Goal: Information Seeking & Learning: Learn about a topic

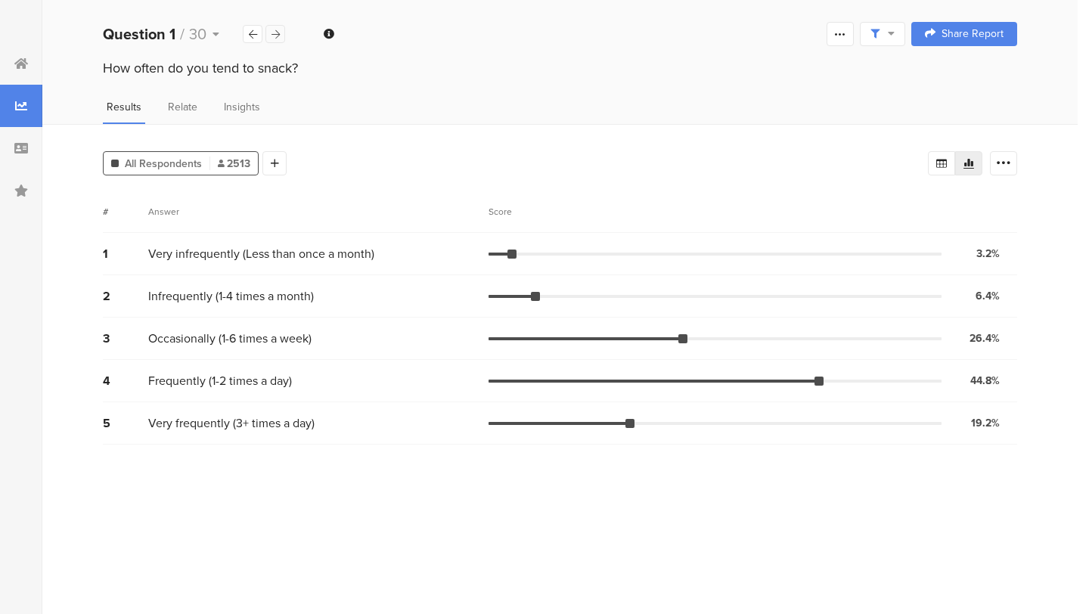
click at [272, 29] on icon at bounding box center [276, 34] width 8 height 10
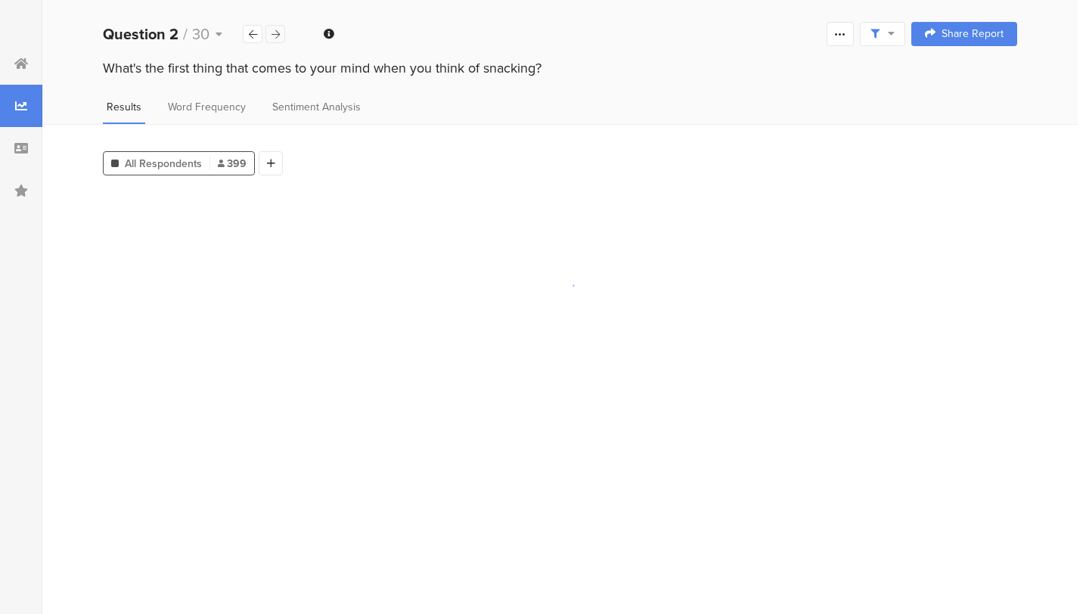
click at [272, 29] on icon at bounding box center [276, 34] width 8 height 10
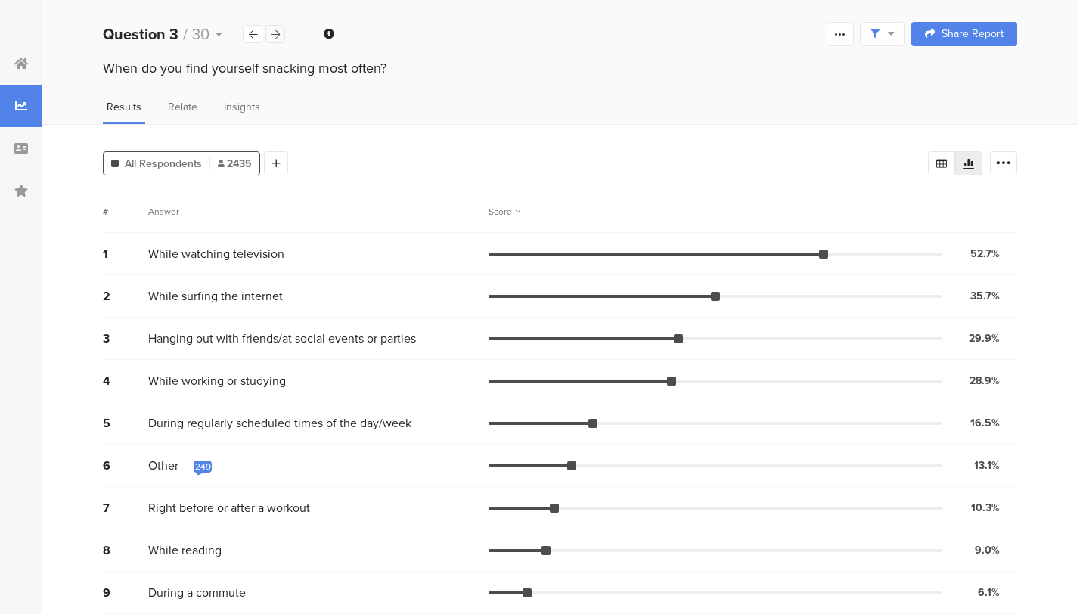
click at [272, 29] on icon at bounding box center [276, 34] width 8 height 10
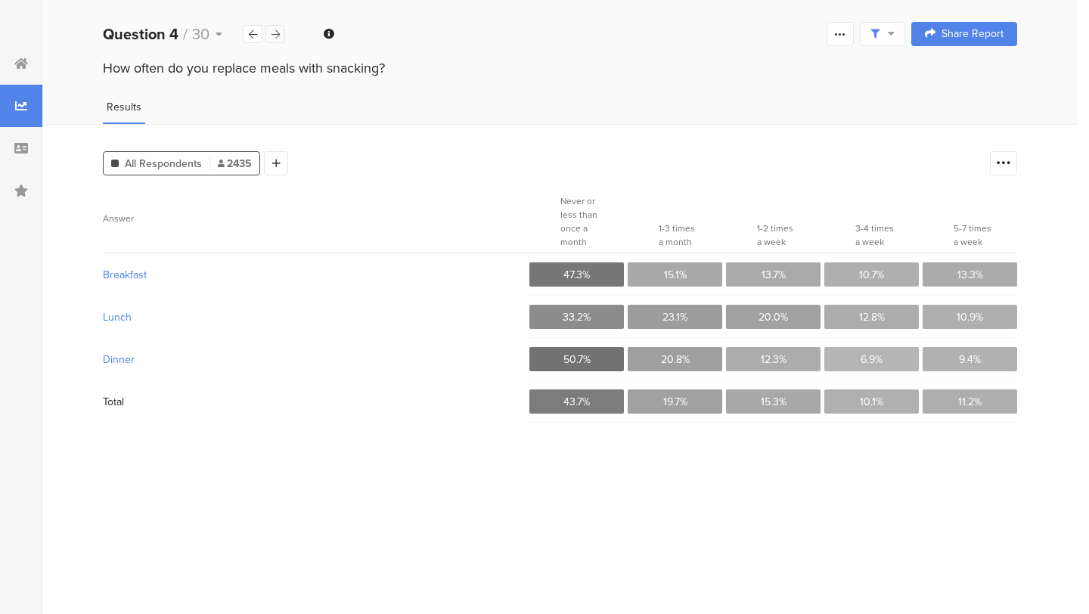
click at [272, 29] on icon at bounding box center [276, 34] width 8 height 10
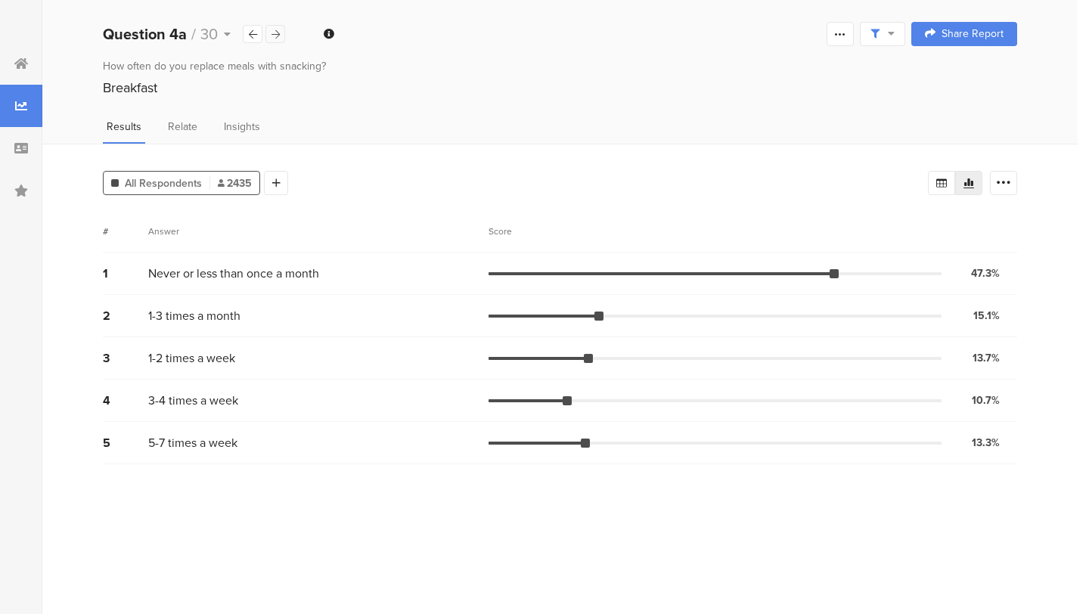
click at [272, 29] on icon at bounding box center [276, 34] width 8 height 10
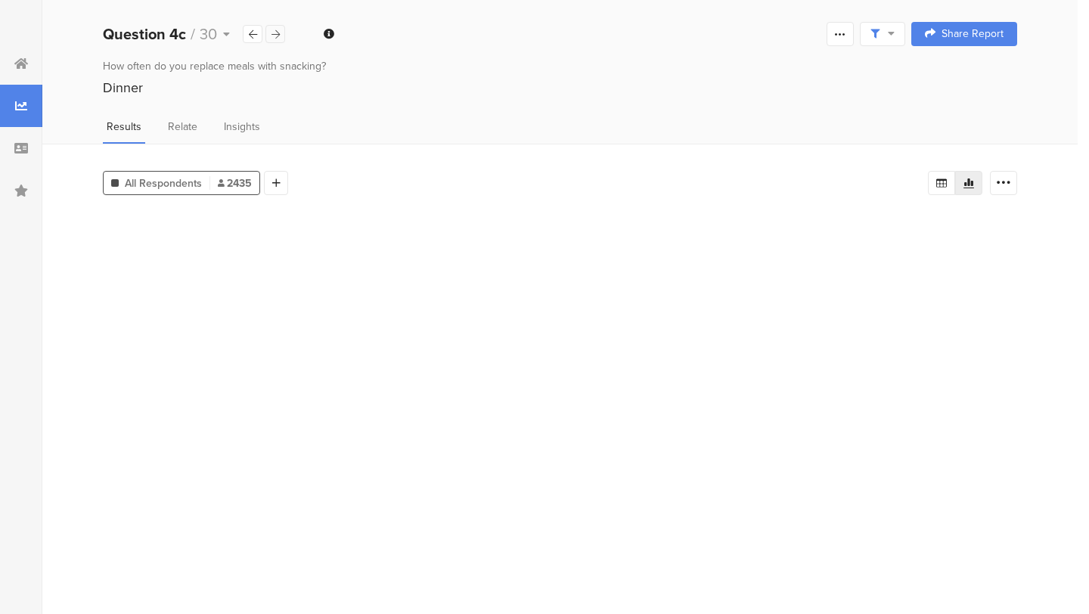
click at [272, 29] on icon at bounding box center [276, 34] width 8 height 10
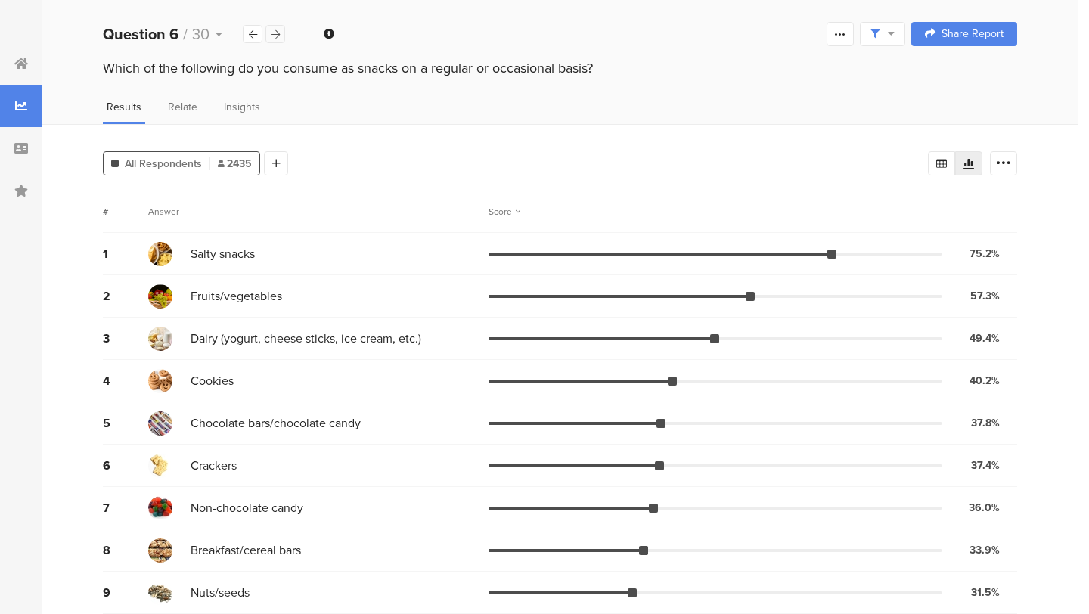
click at [272, 29] on icon at bounding box center [276, 34] width 8 height 10
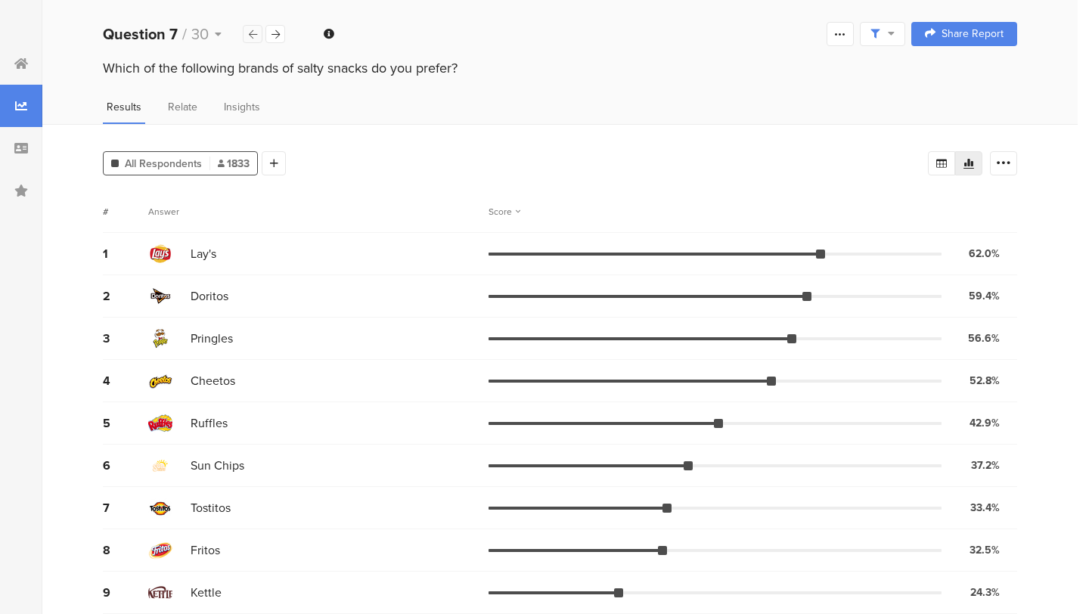
click at [247, 35] on div at bounding box center [253, 34] width 20 height 18
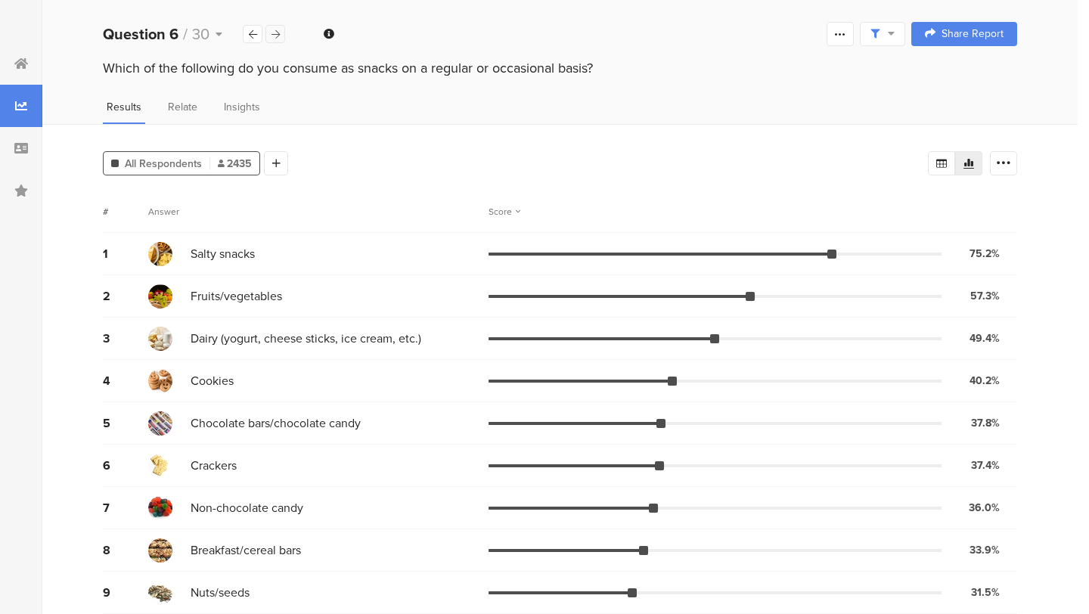
click at [276, 31] on icon at bounding box center [276, 34] width 8 height 10
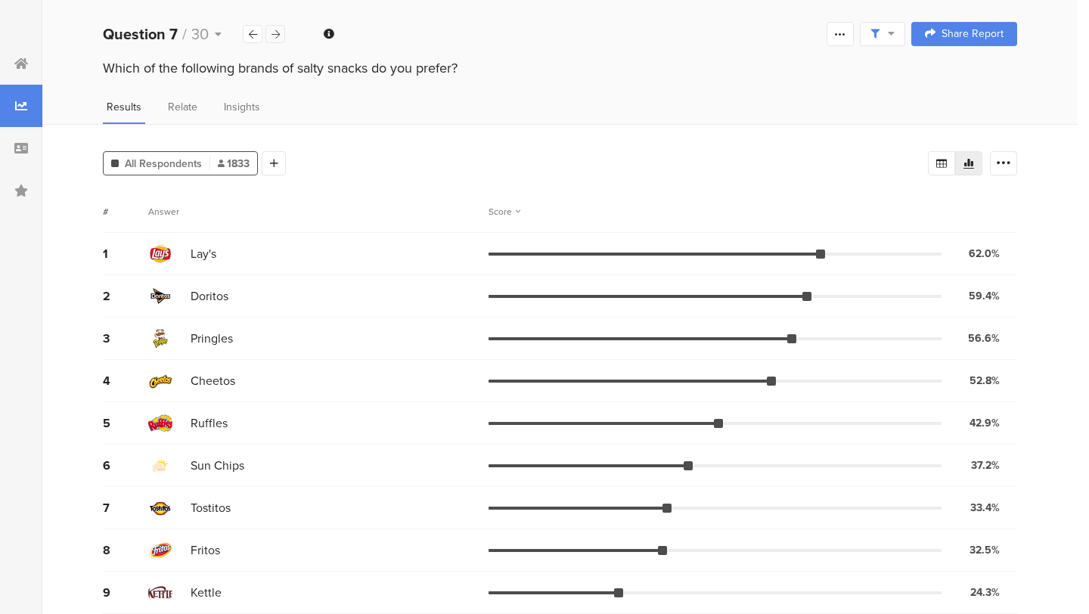
click at [276, 31] on icon at bounding box center [276, 34] width 8 height 10
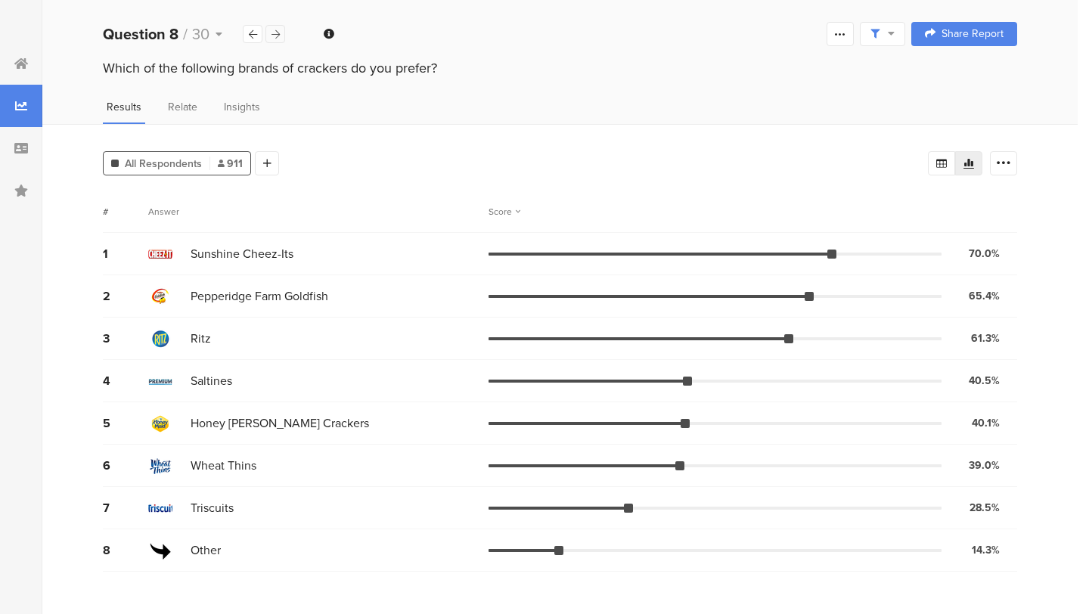
click at [276, 31] on icon at bounding box center [276, 34] width 8 height 10
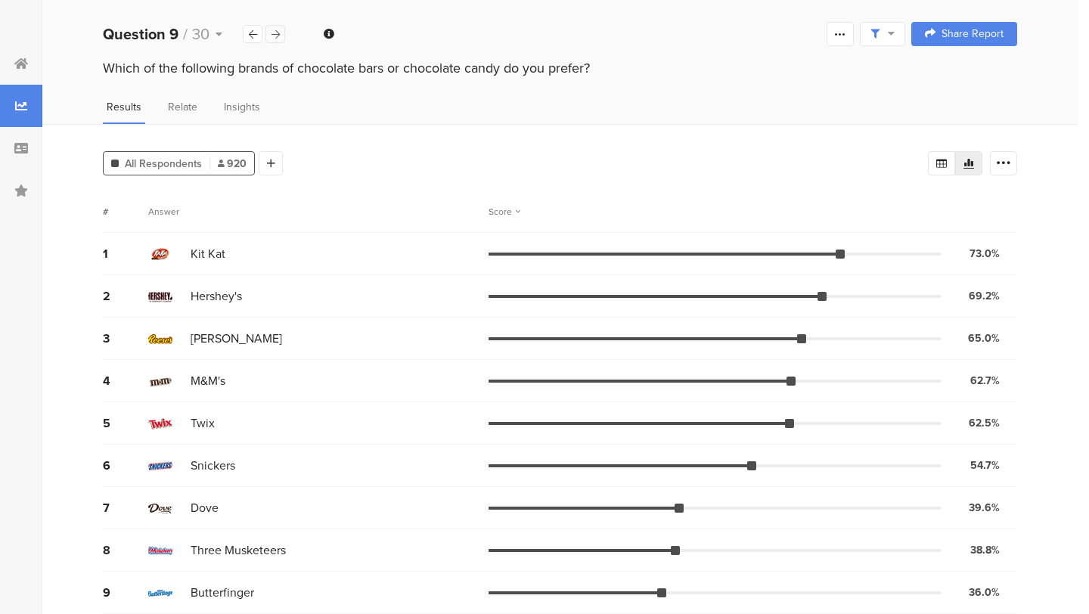
click at [276, 31] on icon at bounding box center [276, 34] width 8 height 10
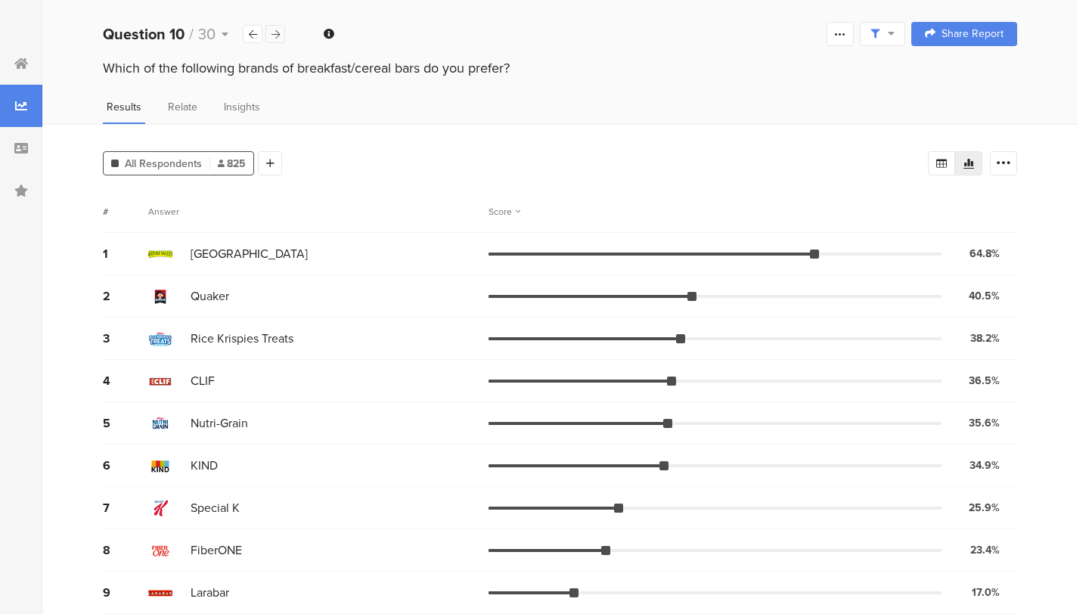
click at [276, 31] on icon at bounding box center [276, 34] width 8 height 10
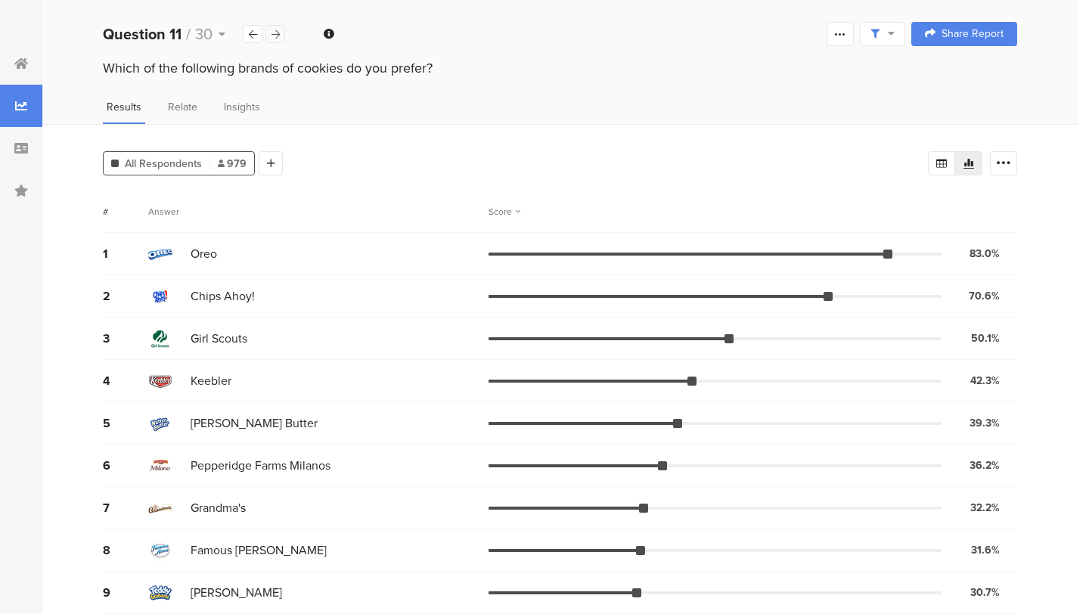
click at [276, 31] on icon at bounding box center [276, 34] width 8 height 10
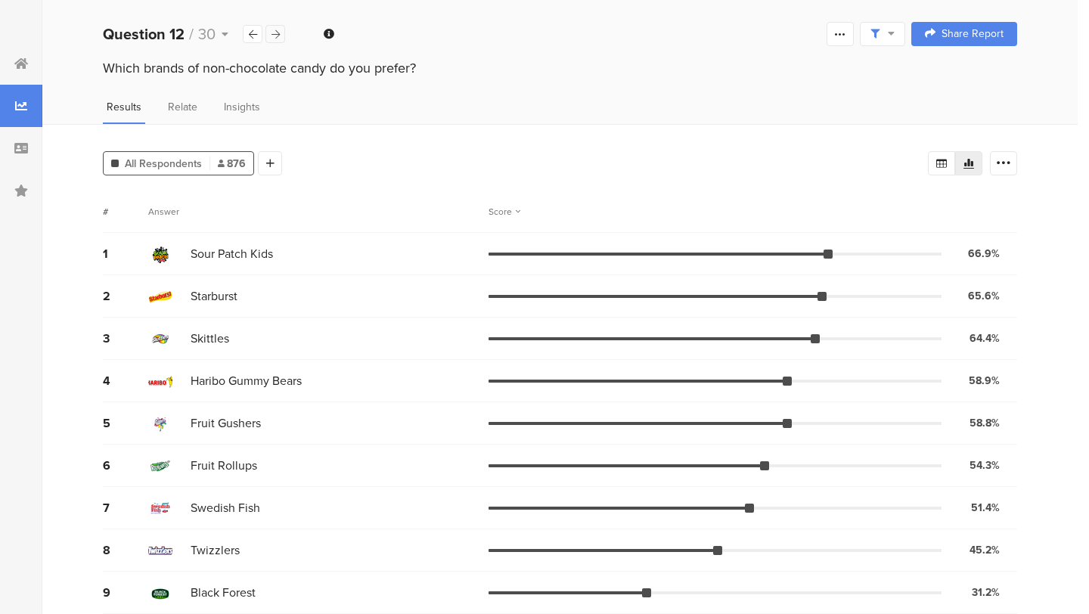
click at [276, 31] on icon at bounding box center [276, 34] width 8 height 10
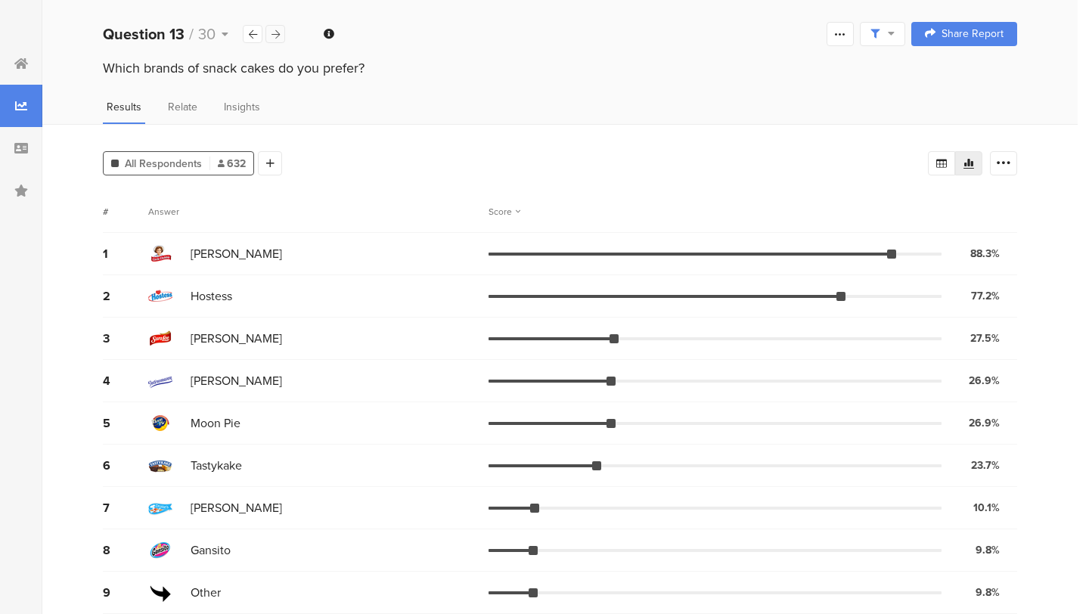
click at [276, 31] on icon at bounding box center [276, 34] width 8 height 10
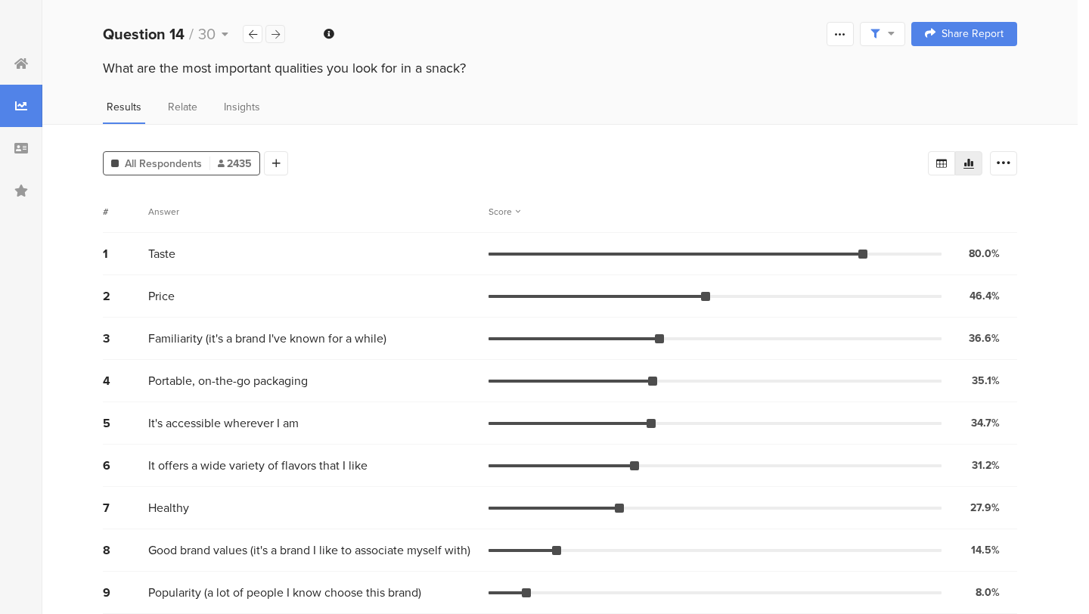
click at [276, 31] on icon at bounding box center [276, 34] width 8 height 10
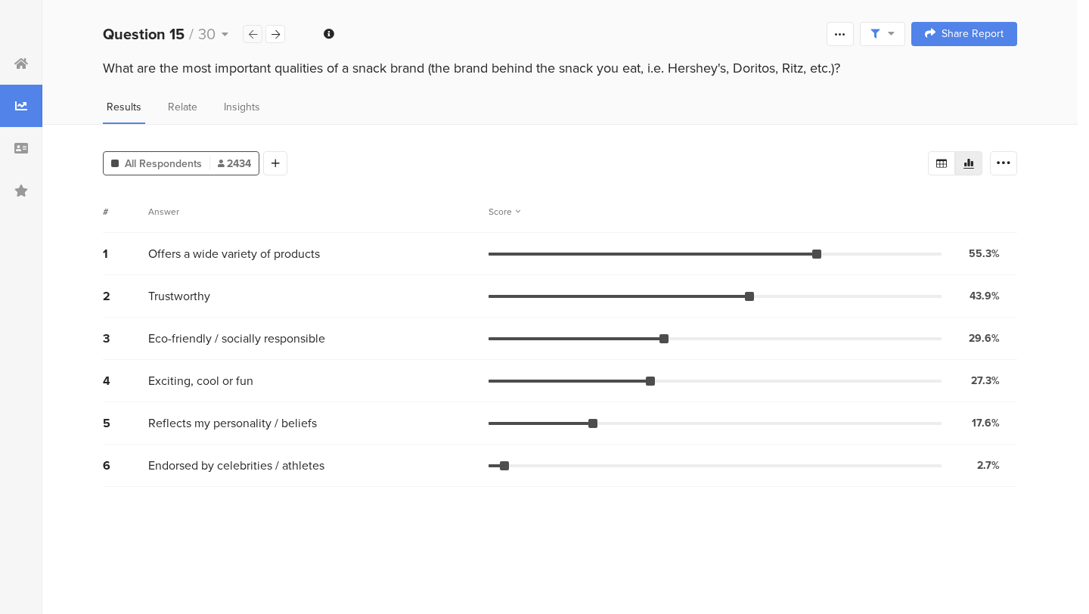
click at [244, 37] on div at bounding box center [253, 34] width 20 height 18
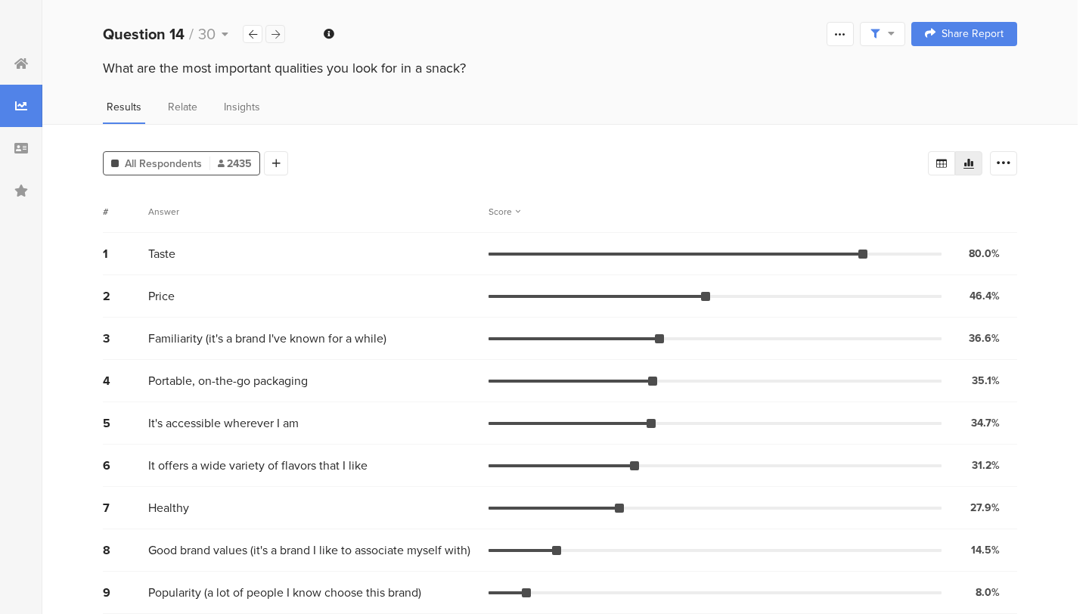
click at [277, 35] on icon at bounding box center [276, 34] width 8 height 10
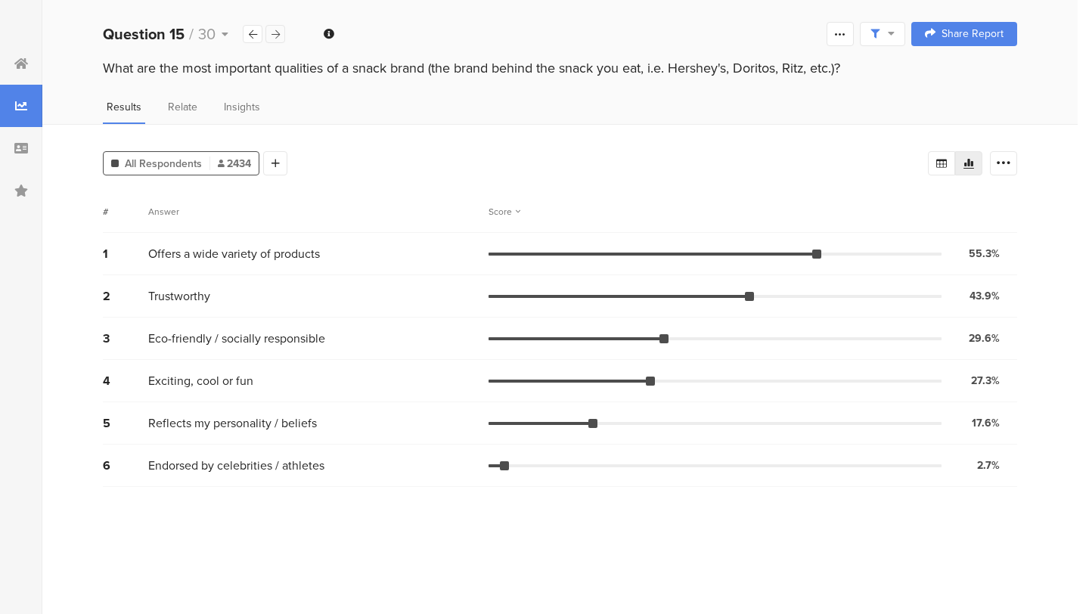
click at [277, 35] on icon at bounding box center [276, 34] width 8 height 10
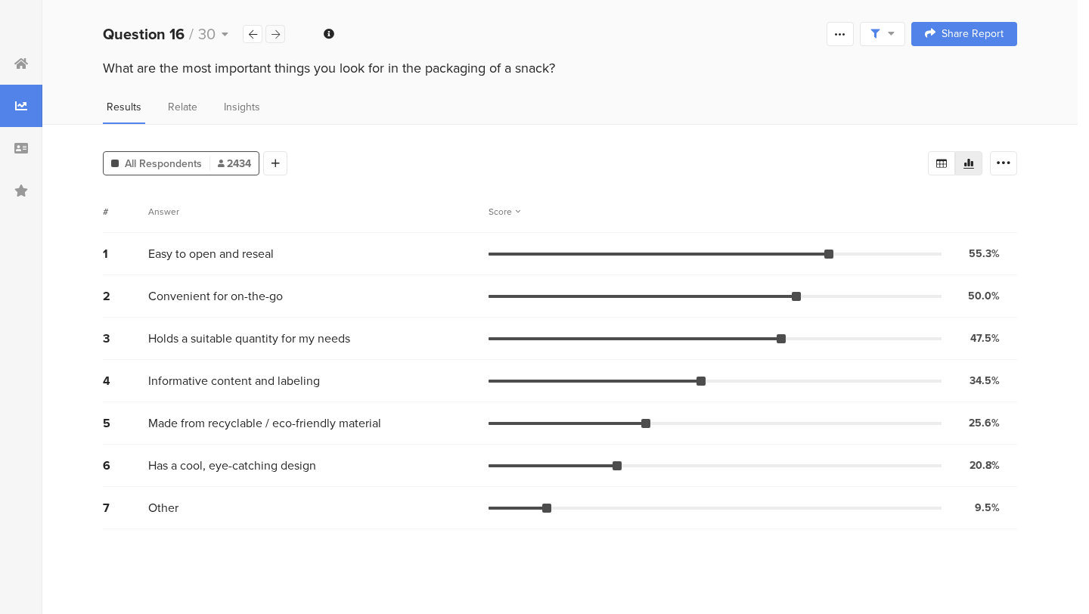
click at [277, 35] on icon at bounding box center [276, 34] width 8 height 10
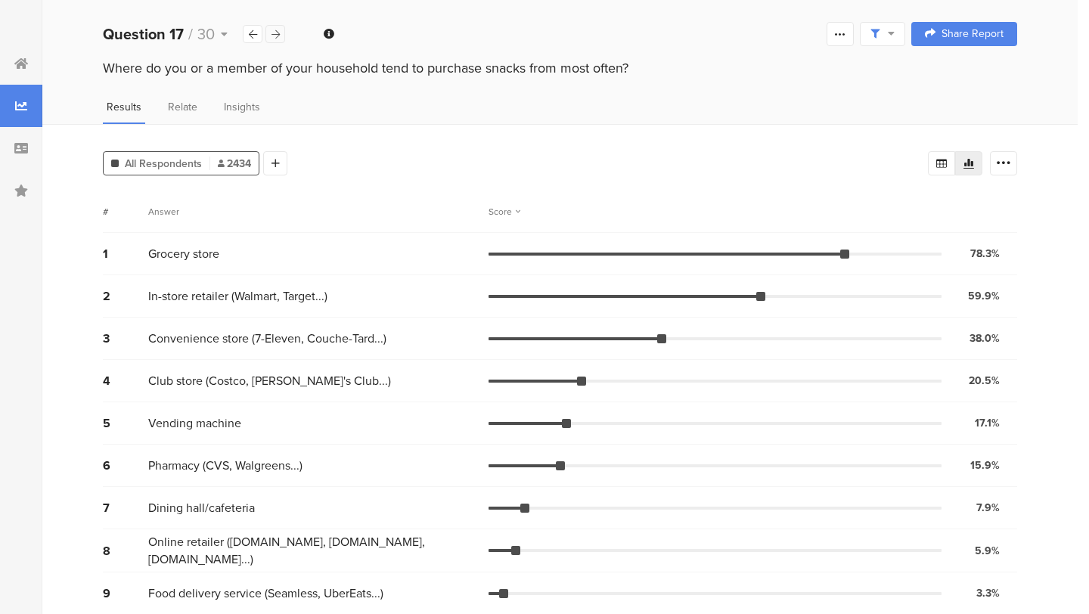
click at [277, 35] on icon at bounding box center [276, 34] width 8 height 10
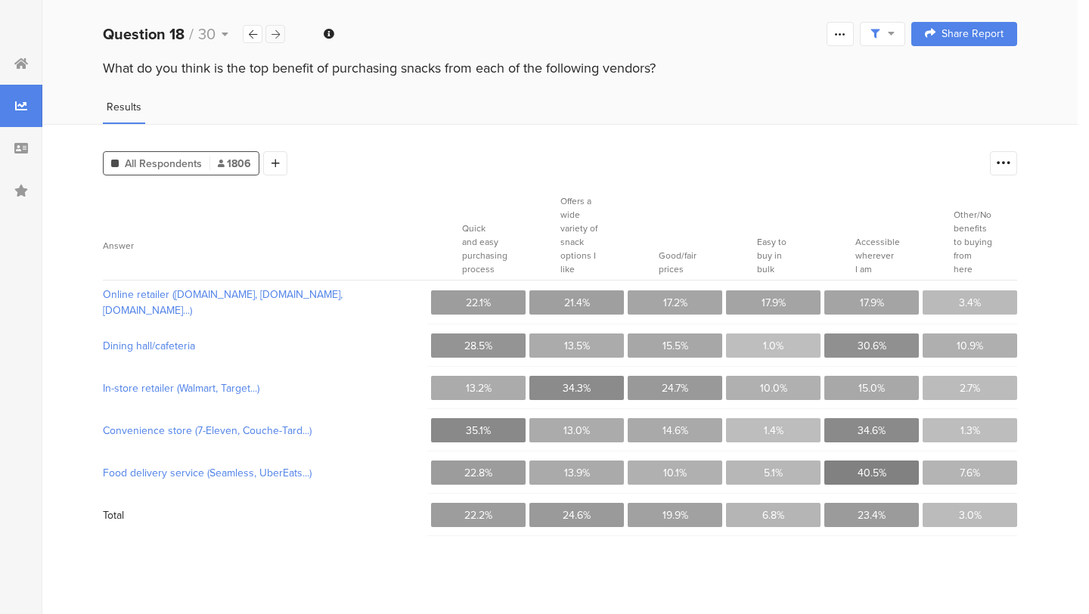
click at [277, 35] on icon at bounding box center [276, 34] width 8 height 10
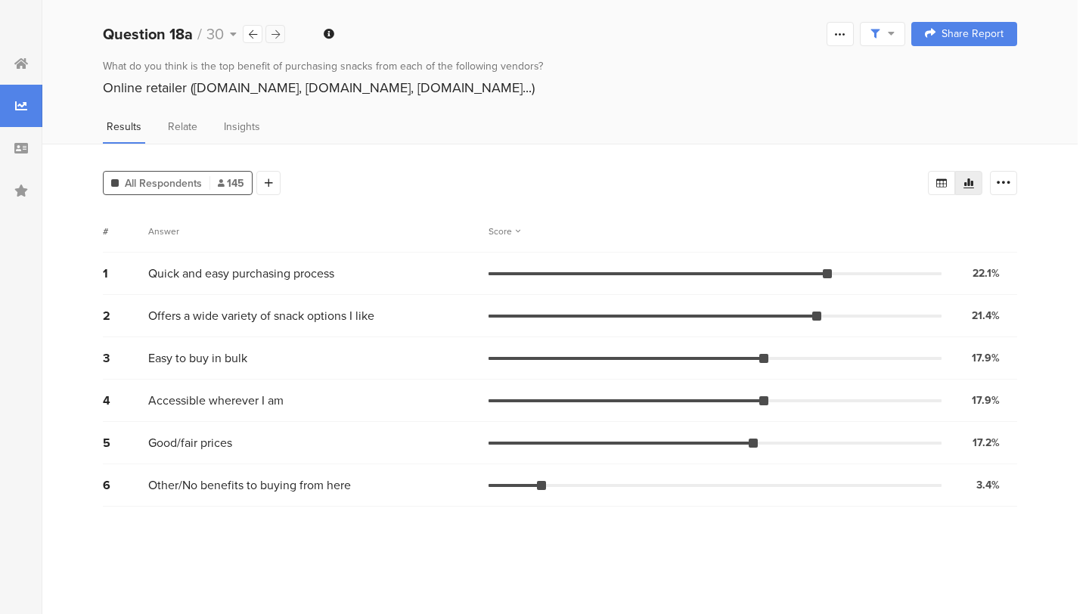
click at [277, 35] on icon at bounding box center [276, 34] width 8 height 10
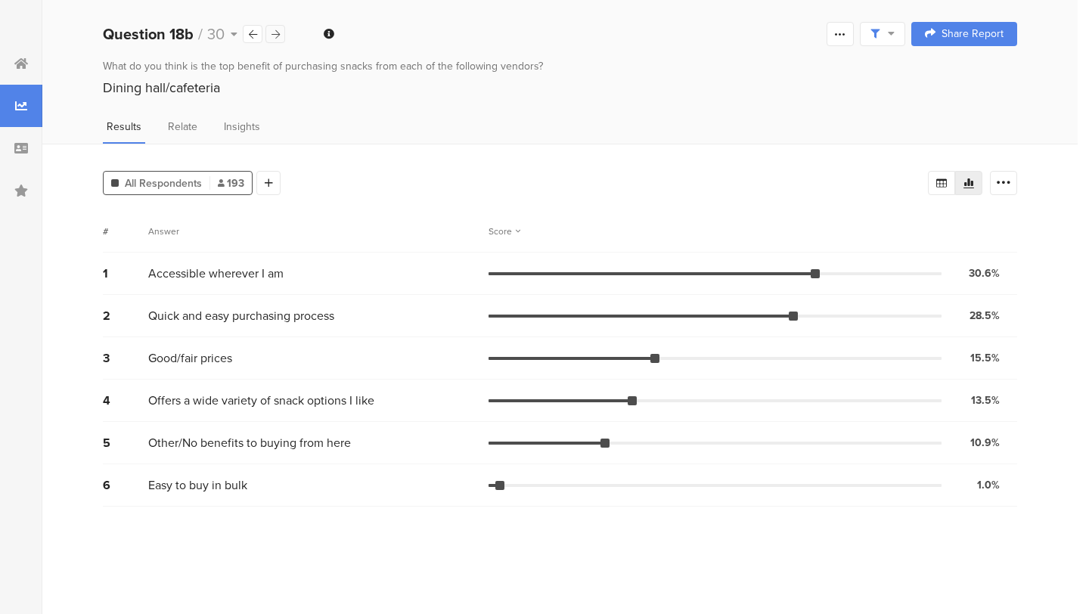
click at [277, 35] on icon at bounding box center [276, 34] width 8 height 10
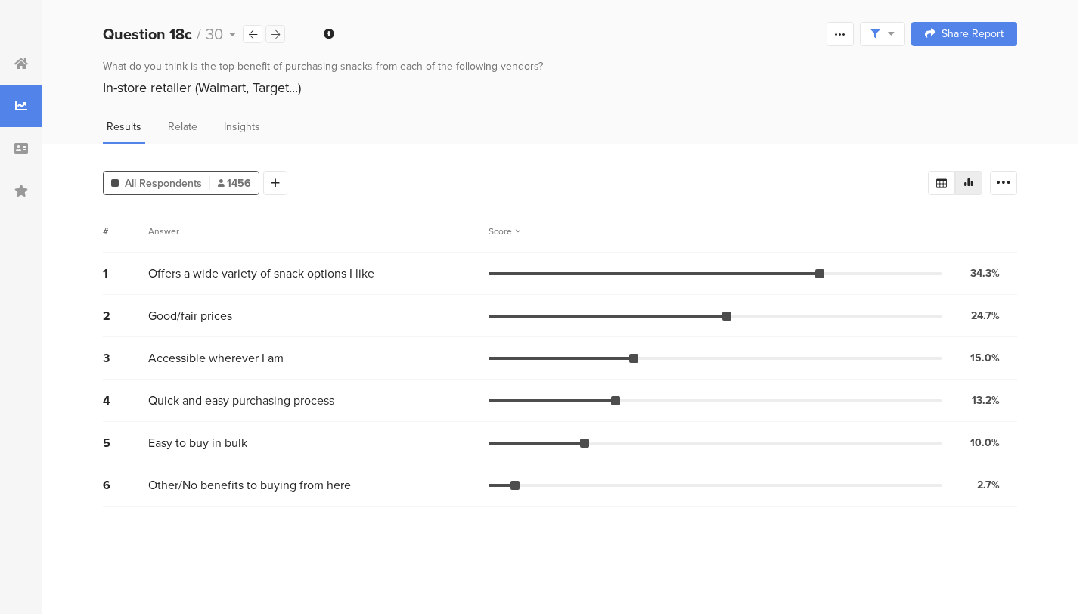
click at [277, 35] on icon at bounding box center [276, 34] width 8 height 10
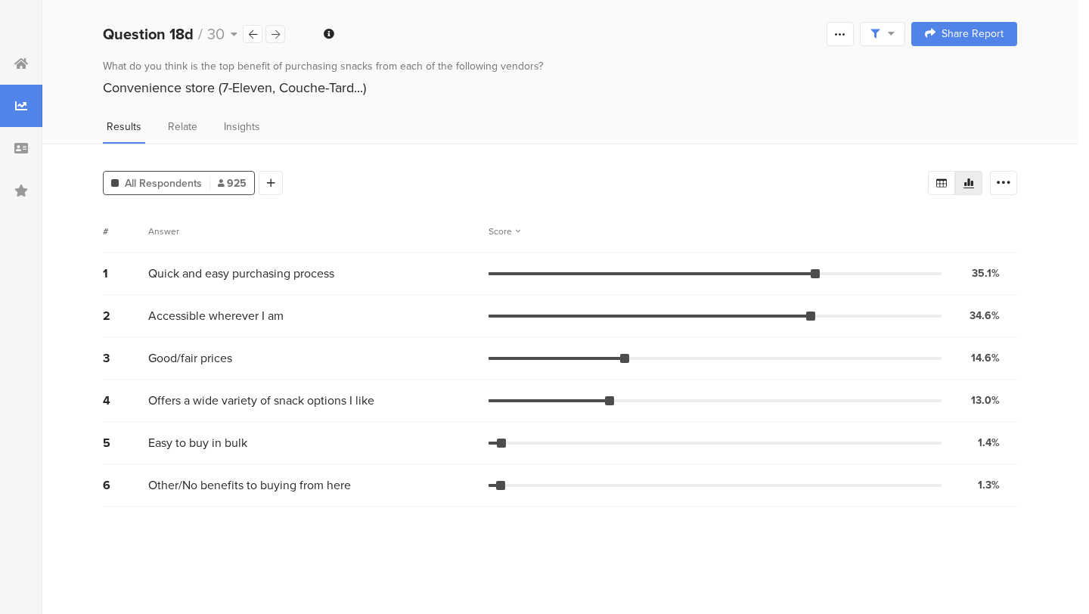
click at [277, 35] on icon at bounding box center [276, 34] width 8 height 10
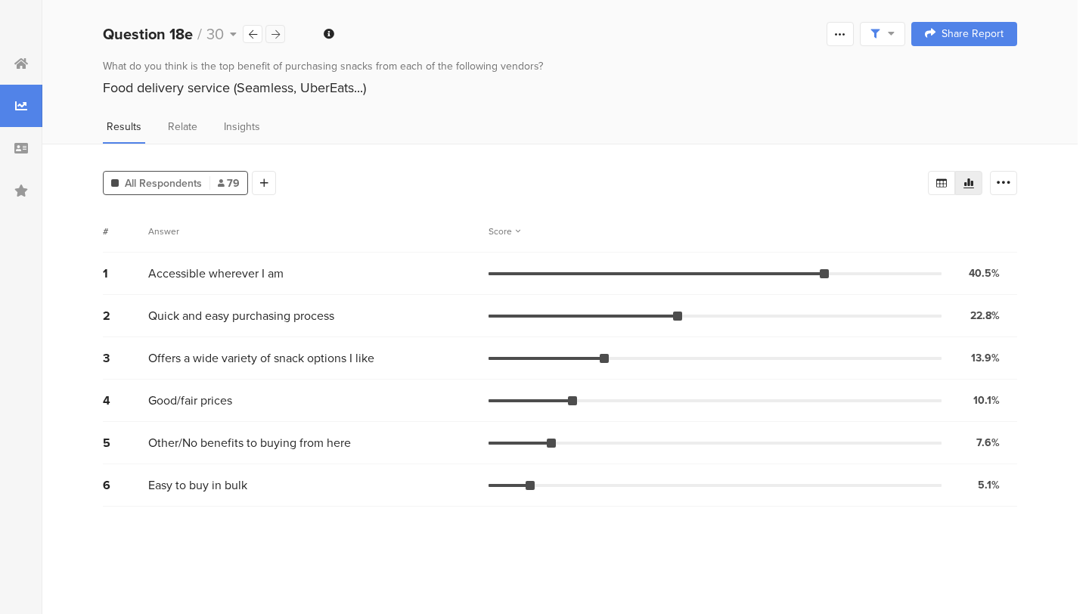
click at [277, 35] on icon at bounding box center [276, 34] width 8 height 10
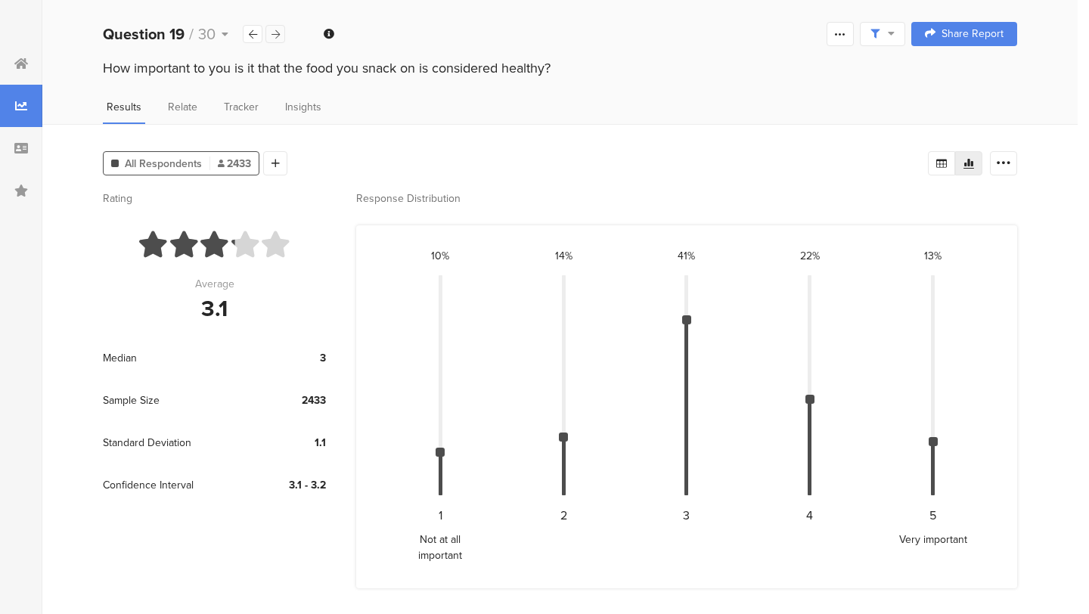
click at [277, 35] on icon at bounding box center [276, 34] width 8 height 10
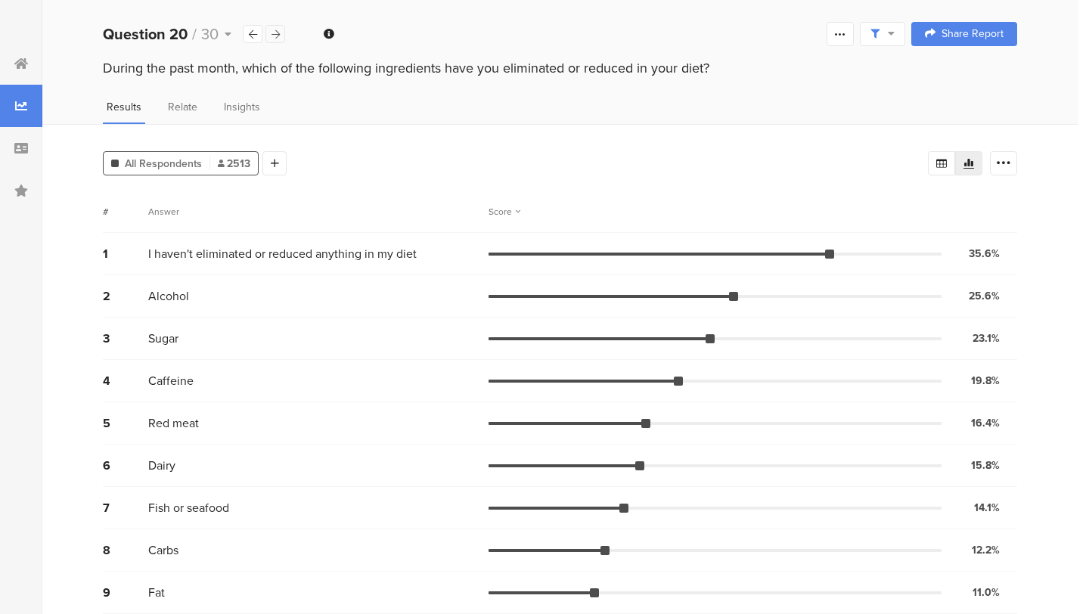
click at [277, 35] on icon at bounding box center [276, 34] width 8 height 10
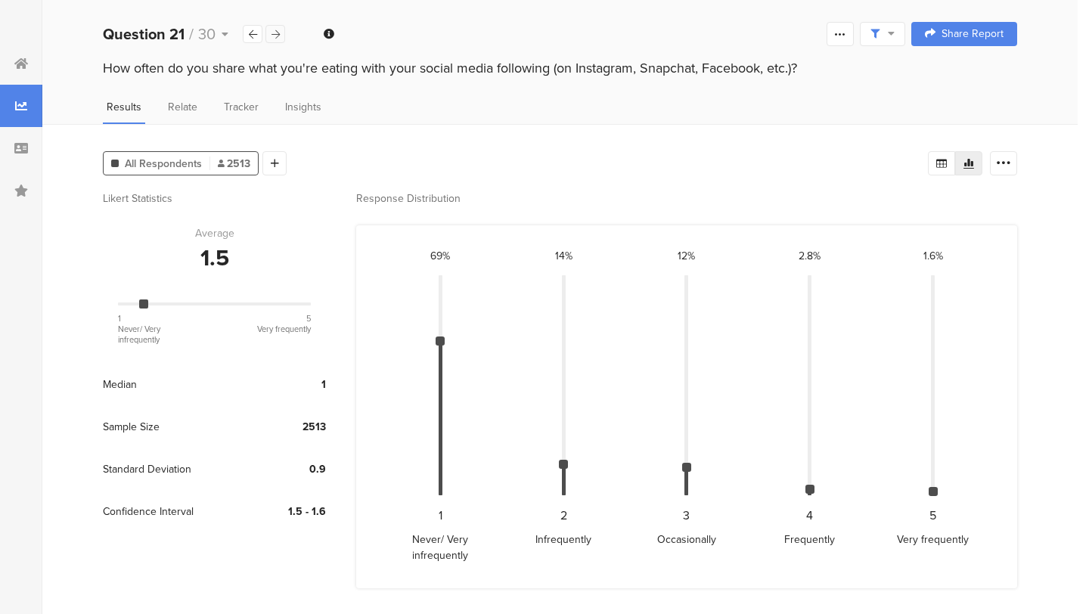
click at [277, 35] on icon at bounding box center [276, 34] width 8 height 10
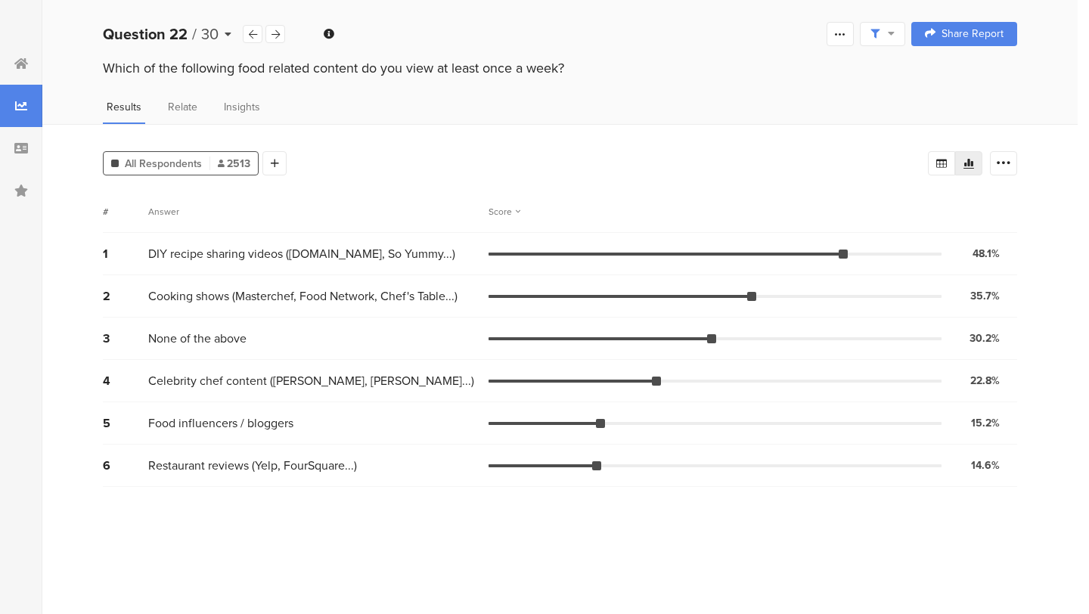
click at [202, 38] on span "30" at bounding box center [209, 34] width 17 height 23
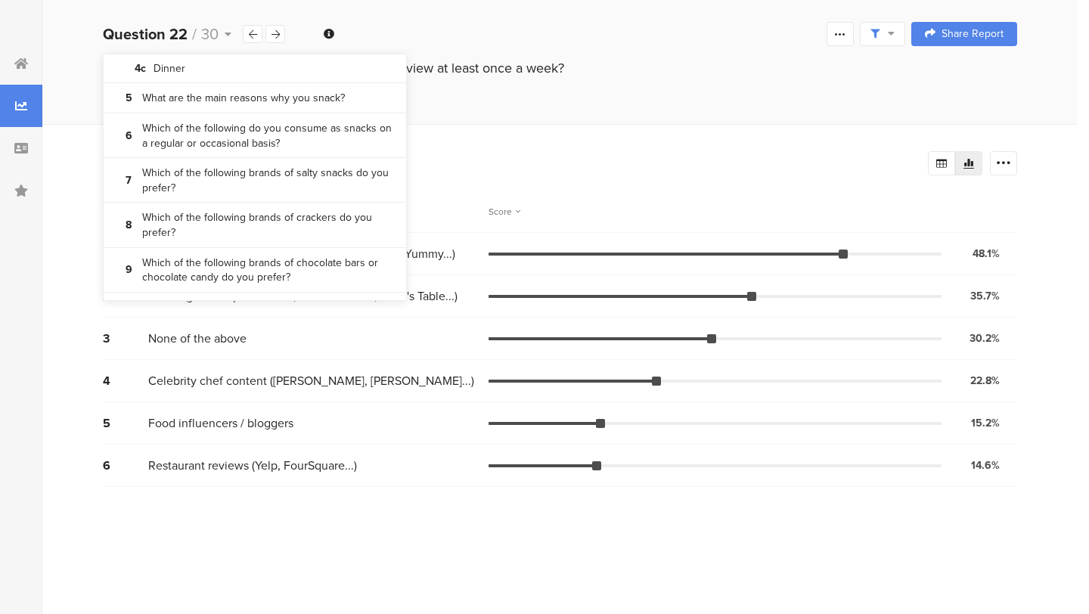
scroll to position [229, 0]
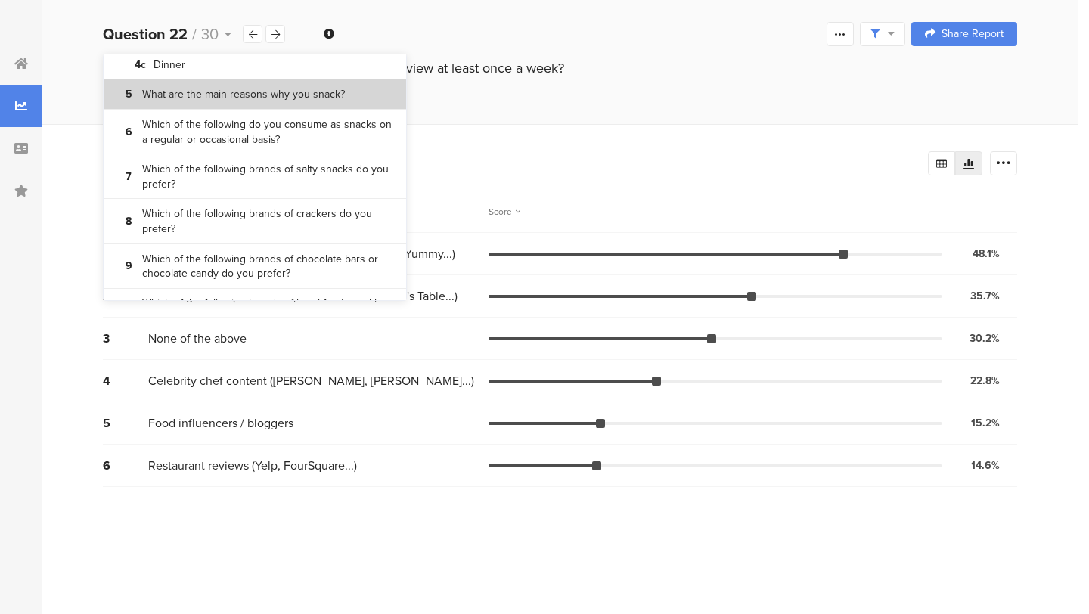
click at [226, 101] on bdi "What are the main reasons why you snack?" at bounding box center [243, 94] width 203 height 15
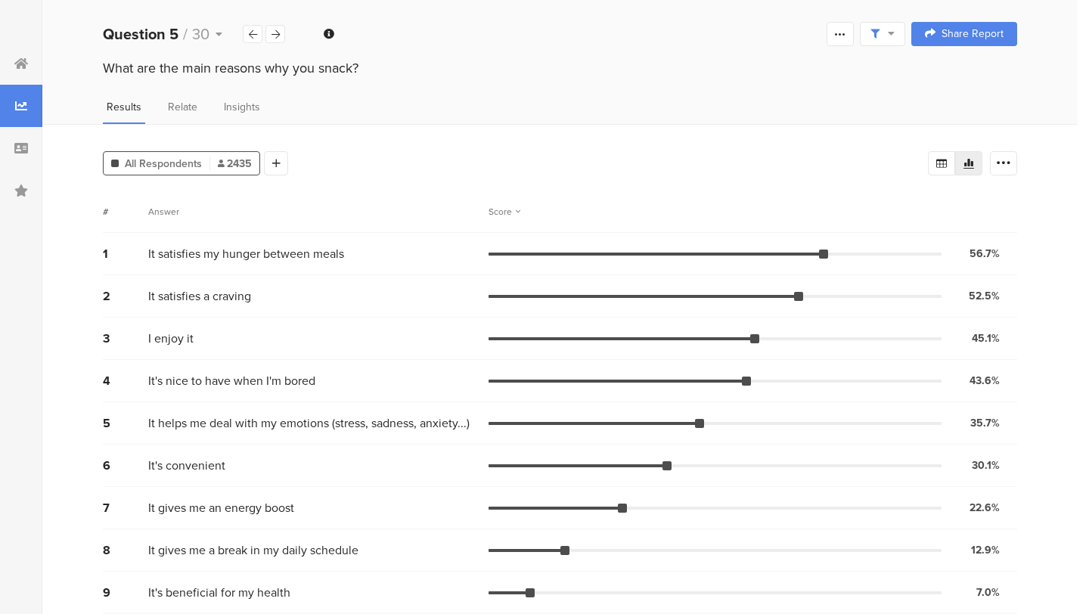
click at [419, 81] on div "What are the main reasons why you snack?" at bounding box center [559, 70] width 1035 height 24
click at [1024, 424] on div "All Respondents 2435 Add Segment Segment markers Confidence interval Vote count…" at bounding box center [559, 374] width 1035 height 501
click at [197, 36] on span "30" at bounding box center [200, 34] width 17 height 23
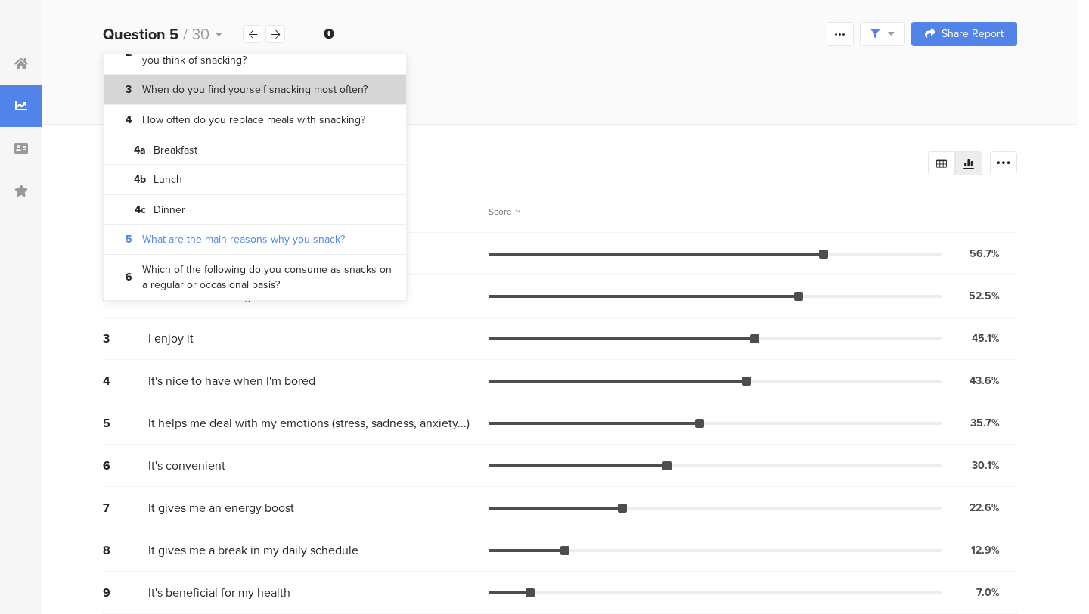
scroll to position [88, 0]
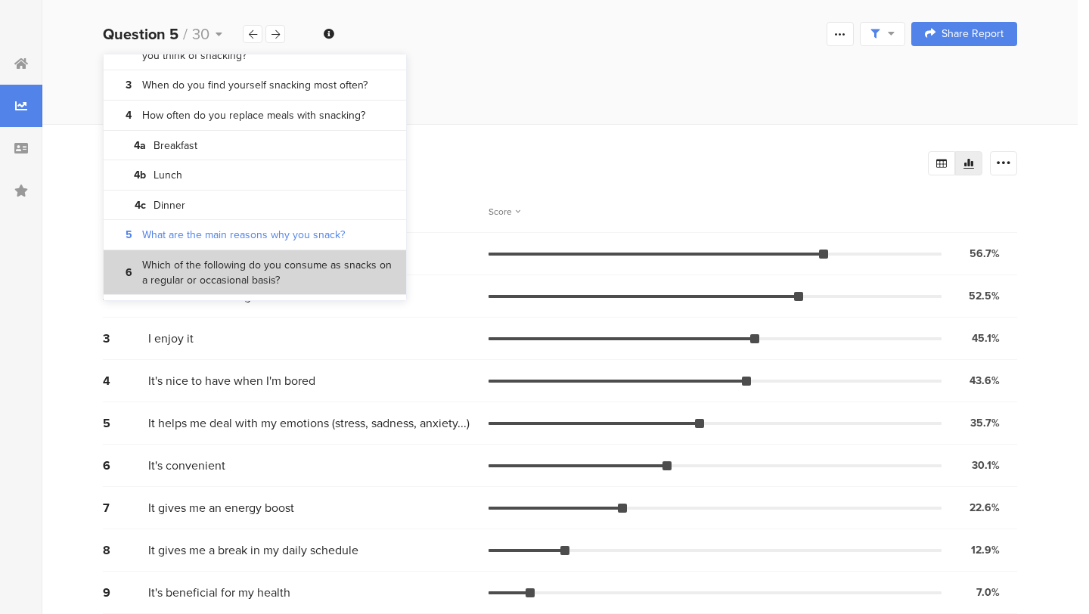
click at [235, 267] on bdi "Which of the following do you consume as snacks on a regular or occasional basi…" at bounding box center [268, 272] width 253 height 29
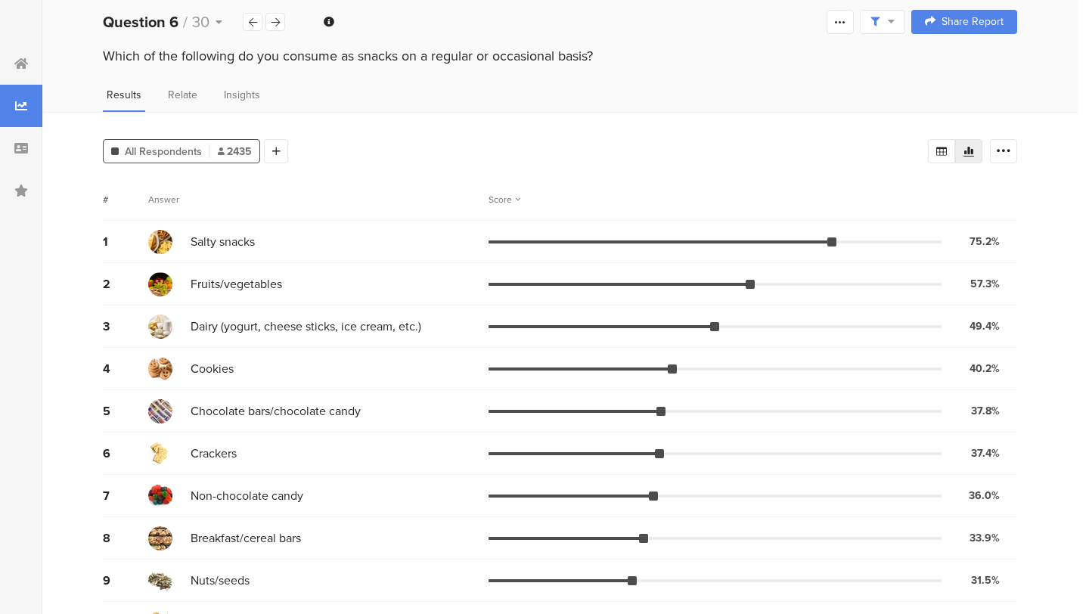
scroll to position [5, 0]
